Goal: Find specific page/section: Find specific page/section

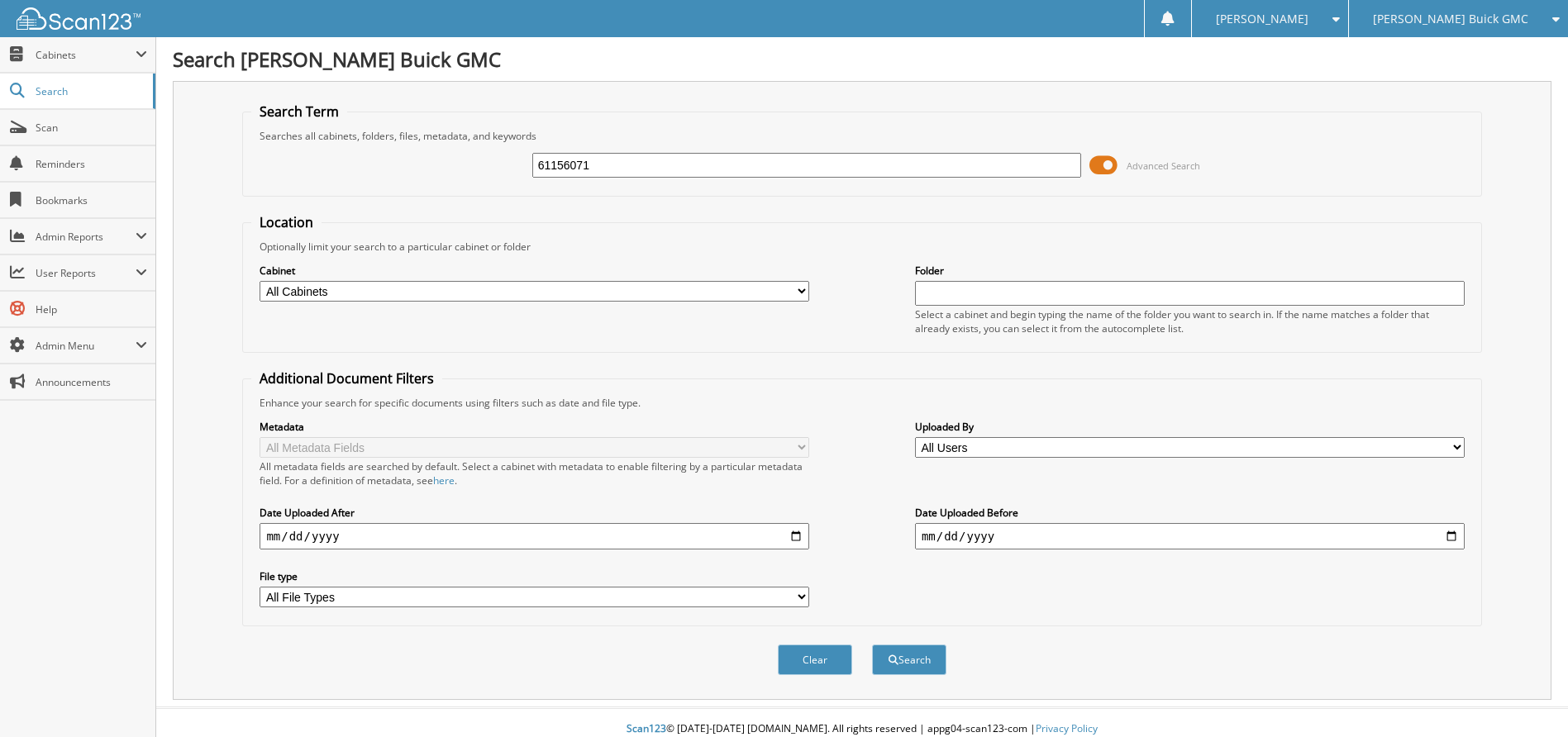
type input "61156071"
click at [872, 645] on button "Search" at bounding box center [909, 660] width 75 height 30
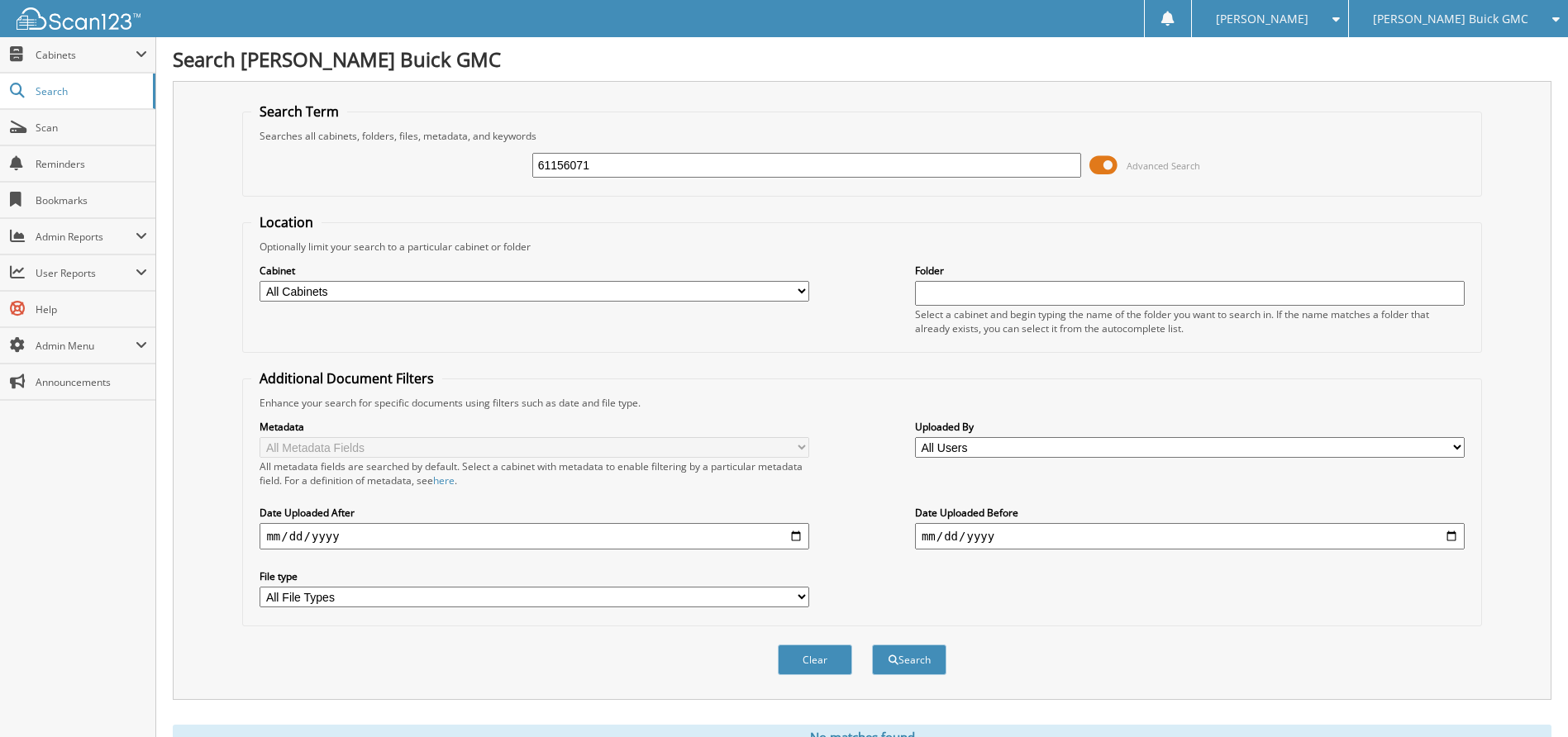
click at [1480, 14] on span "[PERSON_NAME] Buick GMC" at bounding box center [1451, 18] width 156 height 10
click at [1449, 65] on body "Ann N. Settings Logout Nalley Buick GMC Nalley Honda Brunswick Close Cabinets S…" at bounding box center [784, 404] width 1568 height 807
drag, startPoint x: 1449, startPoint y: 65, endPoint x: 1457, endPoint y: 46, distance: 20.6
click at [1457, 46] on h1 "Search [PERSON_NAME] Buick GMC" at bounding box center [862, 58] width 1379 height 27
click at [1459, 17] on span "[PERSON_NAME] Buick GMC" at bounding box center [1451, 18] width 156 height 10
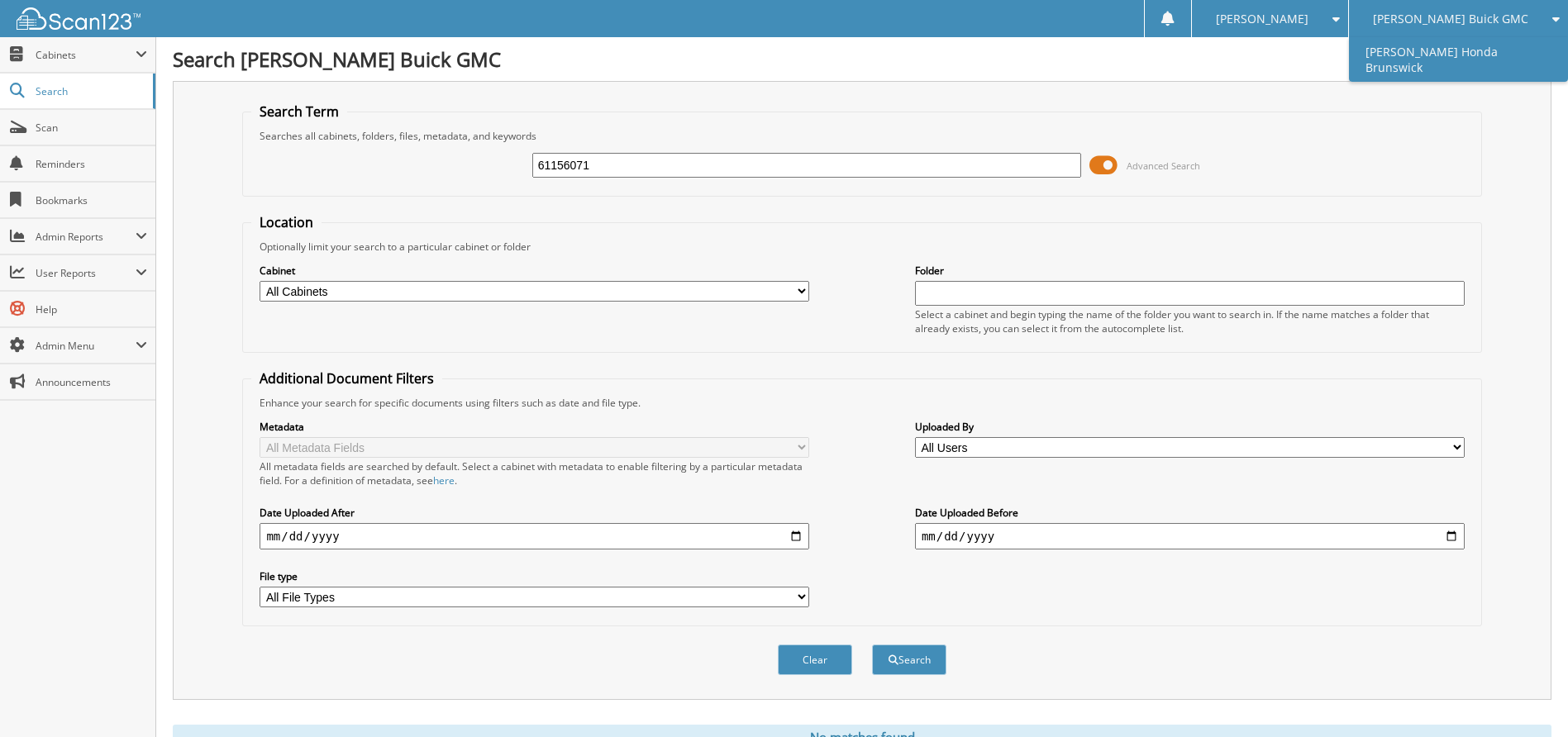
click at [1447, 55] on link "[PERSON_NAME] Honda Brunswick" at bounding box center [1458, 59] width 219 height 44
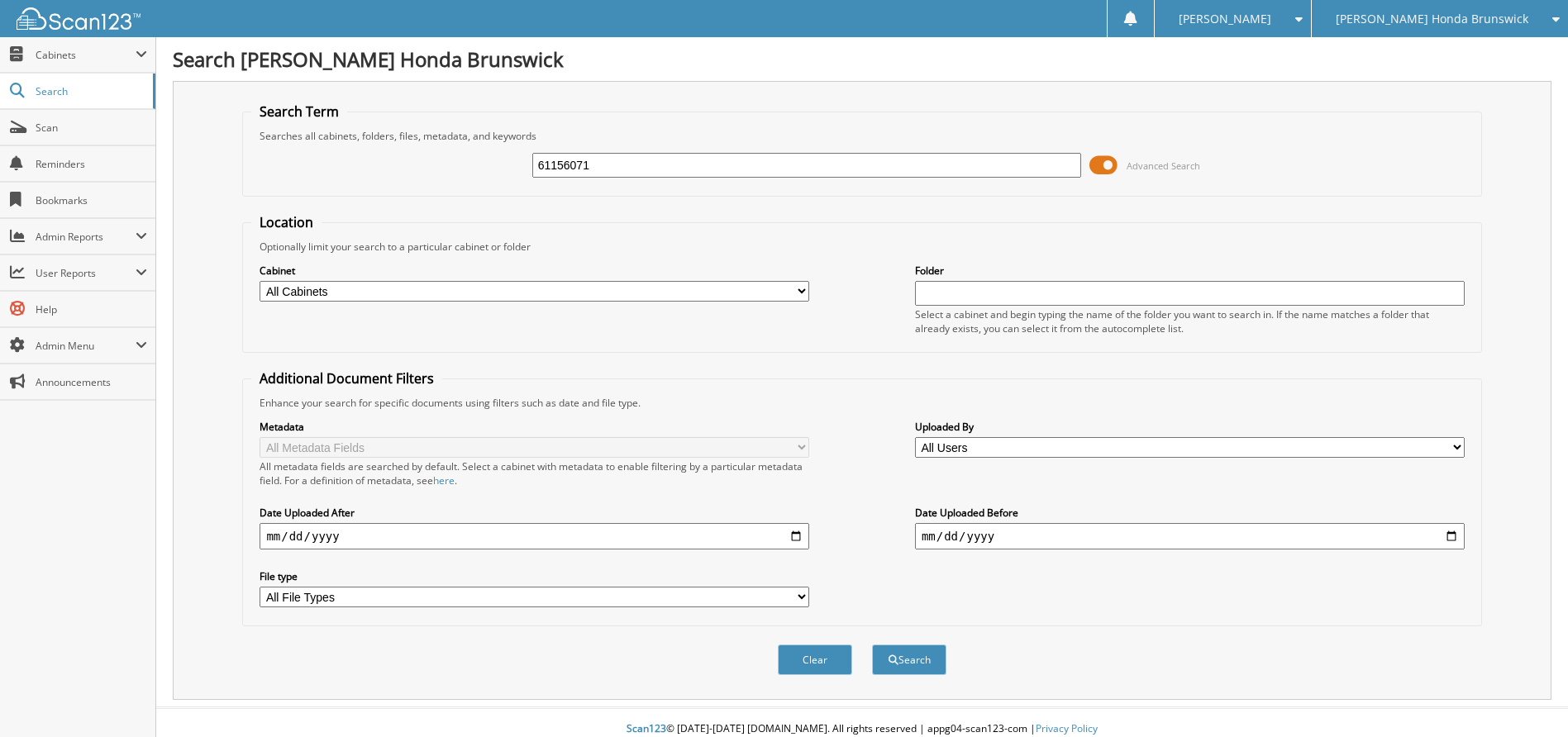
type input "61156071"
click at [872, 645] on button "Search" at bounding box center [909, 660] width 75 height 30
